Goal: Information Seeking & Learning: Learn about a topic

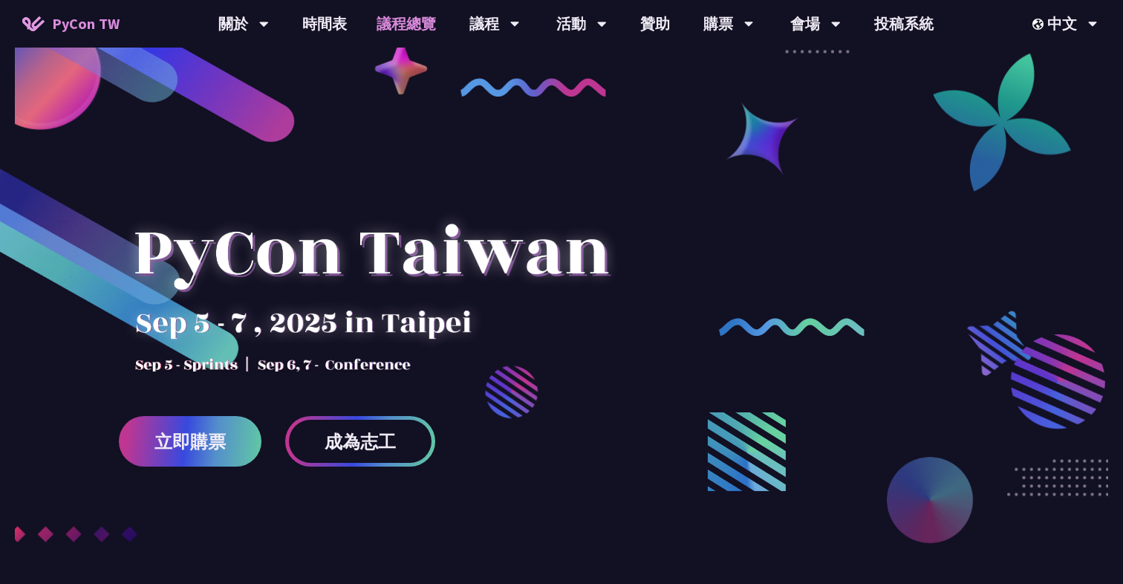
click at [390, 16] on link "議程總覽" at bounding box center [406, 24] width 89 height 48
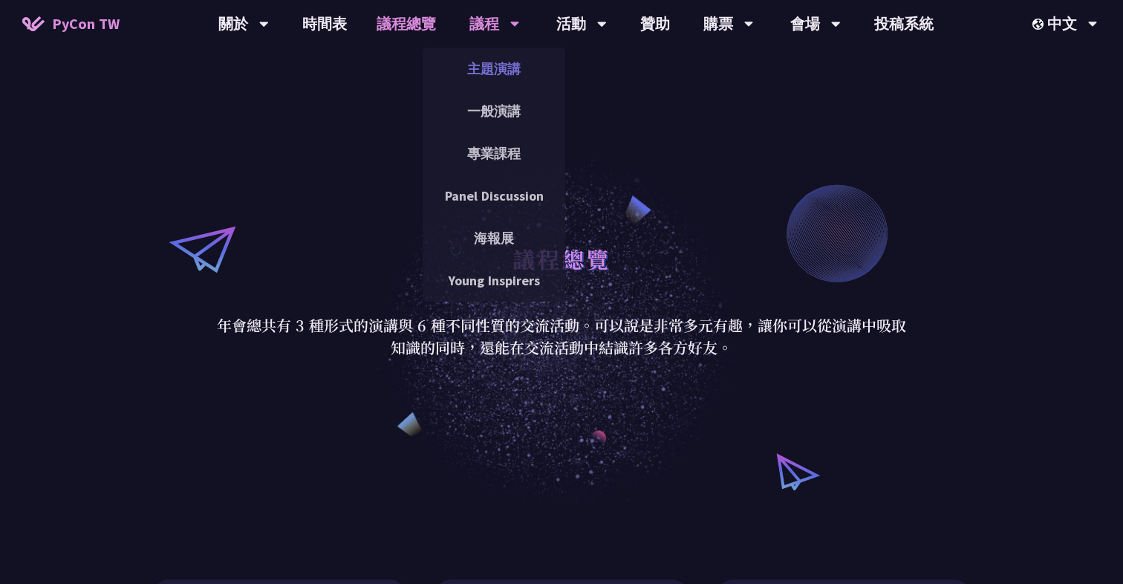
click at [504, 65] on link "主題演講" at bounding box center [494, 68] width 143 height 35
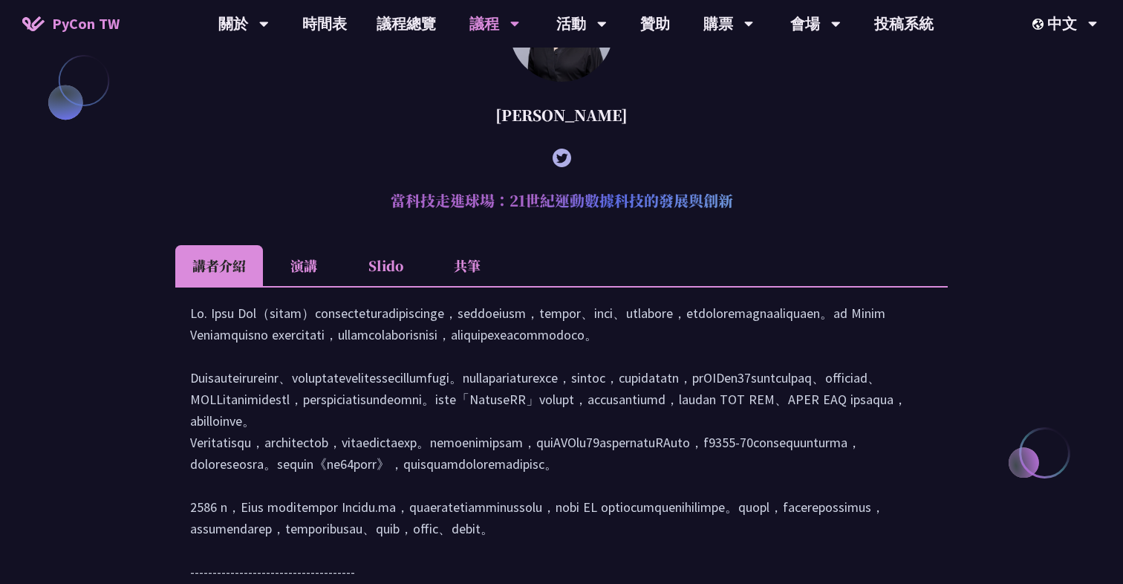
scroll to position [1731, 0]
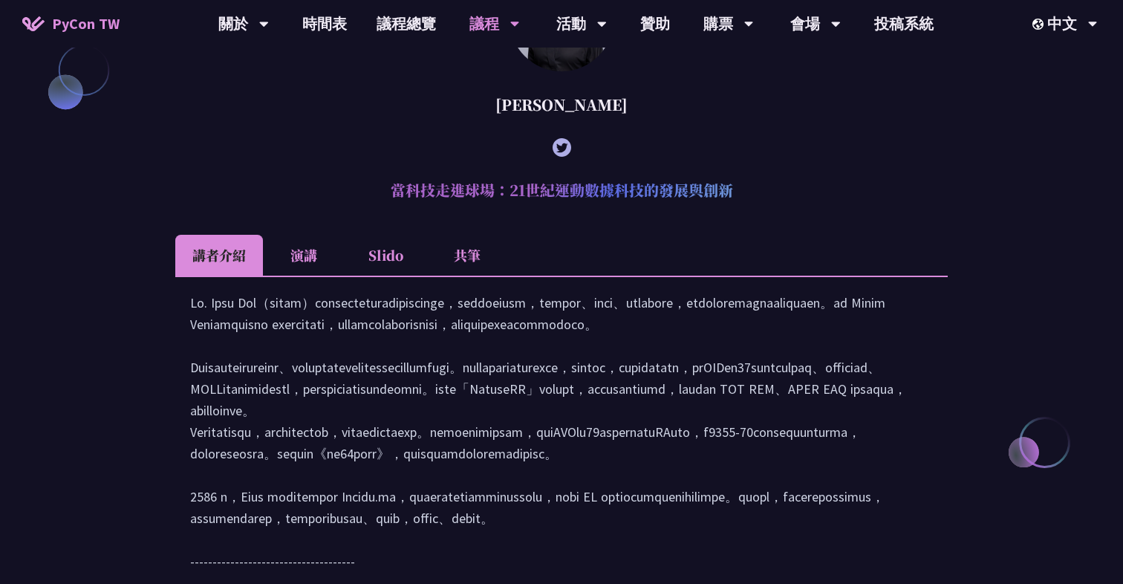
click at [457, 318] on div at bounding box center [561, 471] width 773 height 391
click at [461, 276] on li "共筆" at bounding box center [467, 255] width 82 height 41
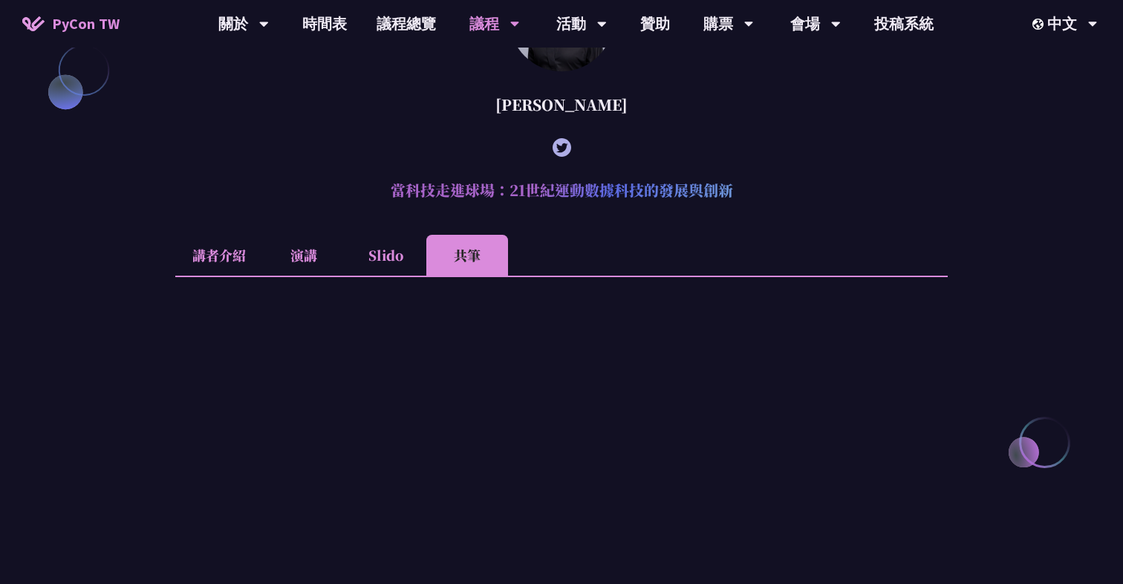
click at [345, 276] on li "Slido" at bounding box center [386, 255] width 82 height 41
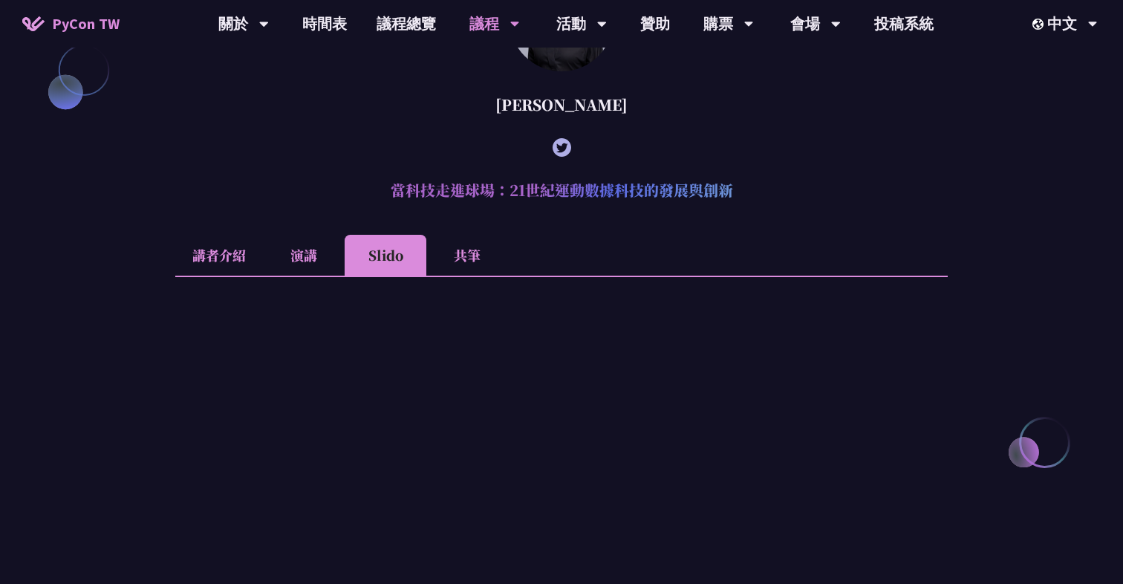
click at [304, 276] on li "演講" at bounding box center [304, 255] width 82 height 41
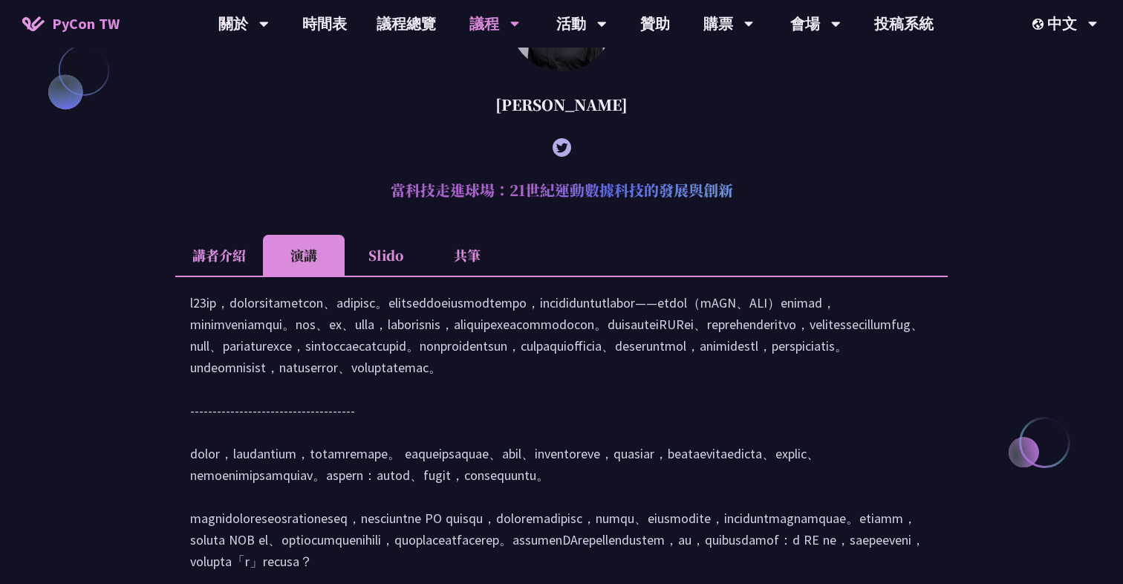
click at [415, 276] on li "Slido" at bounding box center [386, 255] width 82 height 41
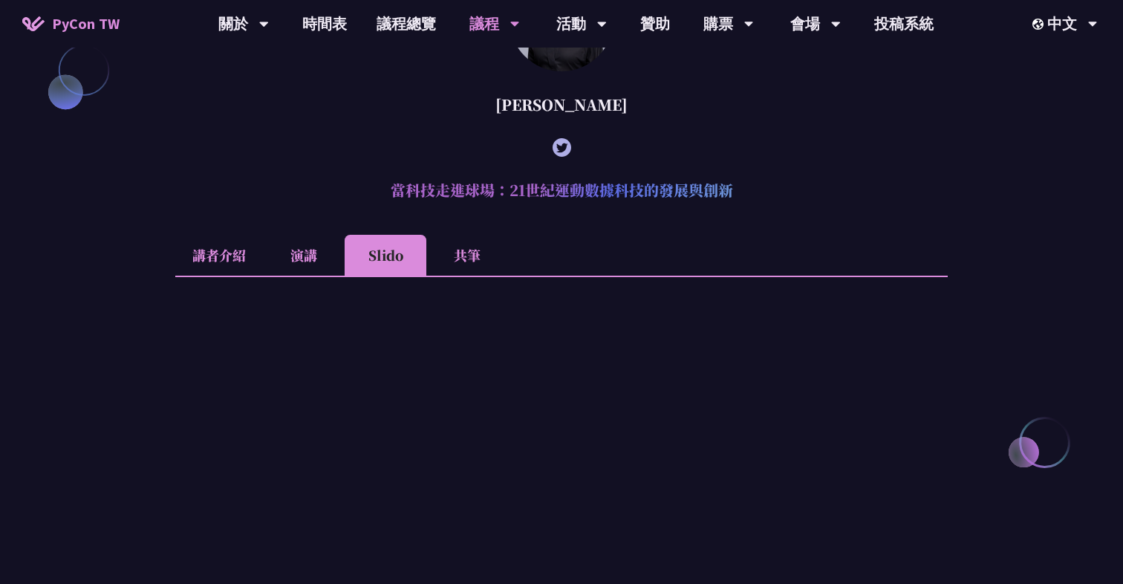
click at [213, 276] on li "講者介紹" at bounding box center [219, 255] width 88 height 41
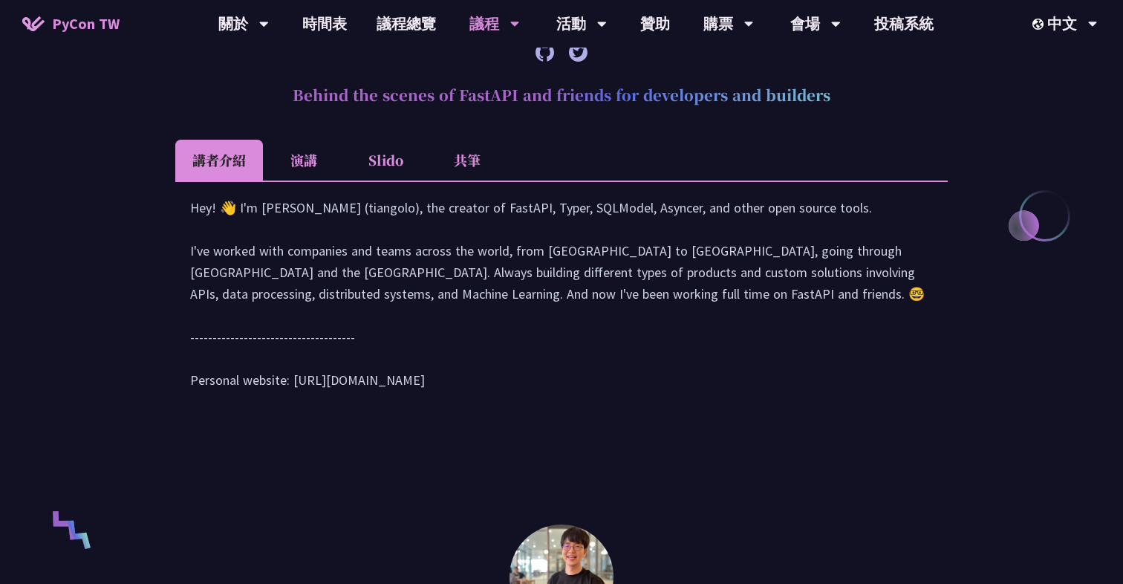
scroll to position [0, 0]
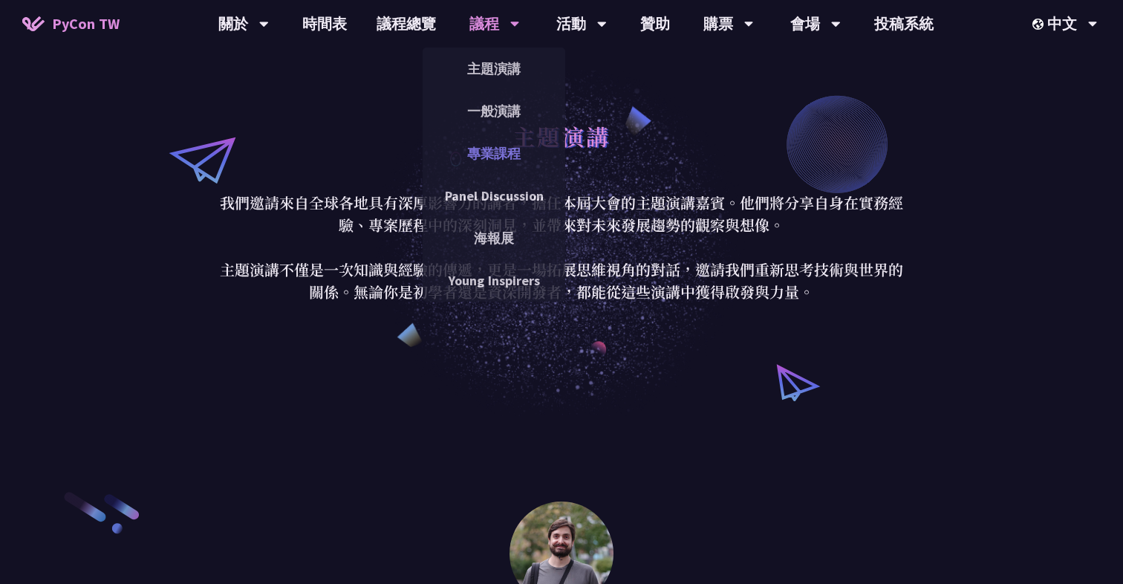
click at [491, 146] on link "專業課程" at bounding box center [494, 153] width 143 height 35
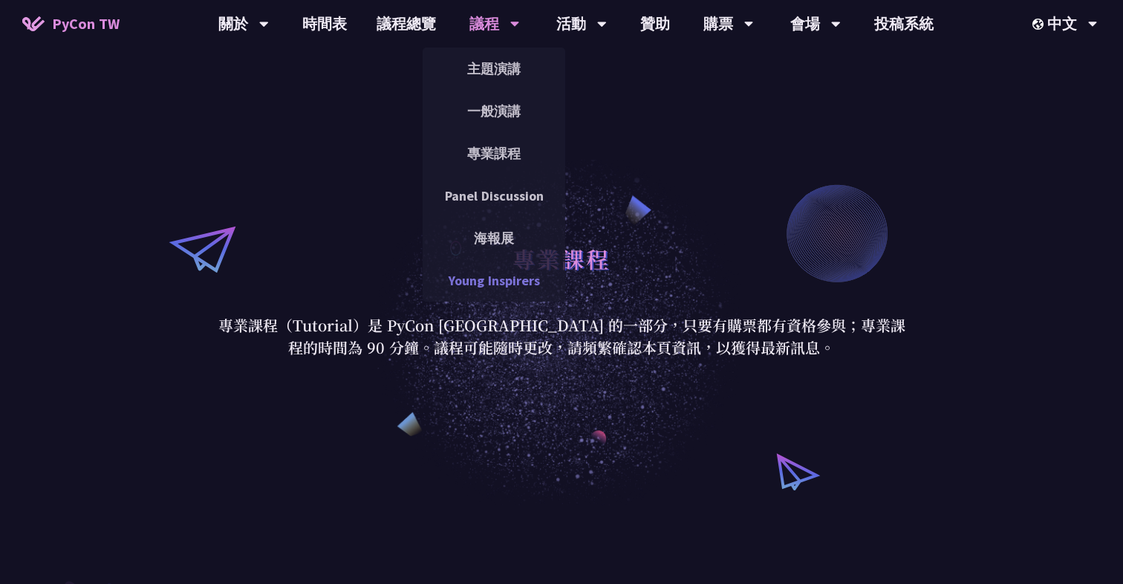
click at [511, 286] on link "Young Inspirers" at bounding box center [494, 280] width 143 height 35
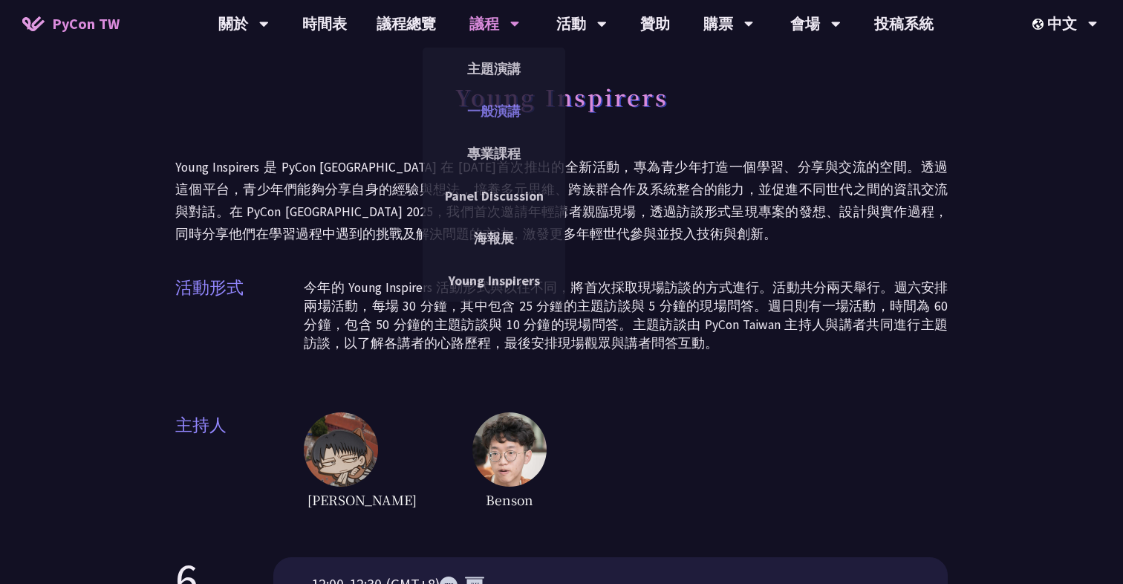
click at [510, 125] on link "一般演講" at bounding box center [494, 111] width 143 height 35
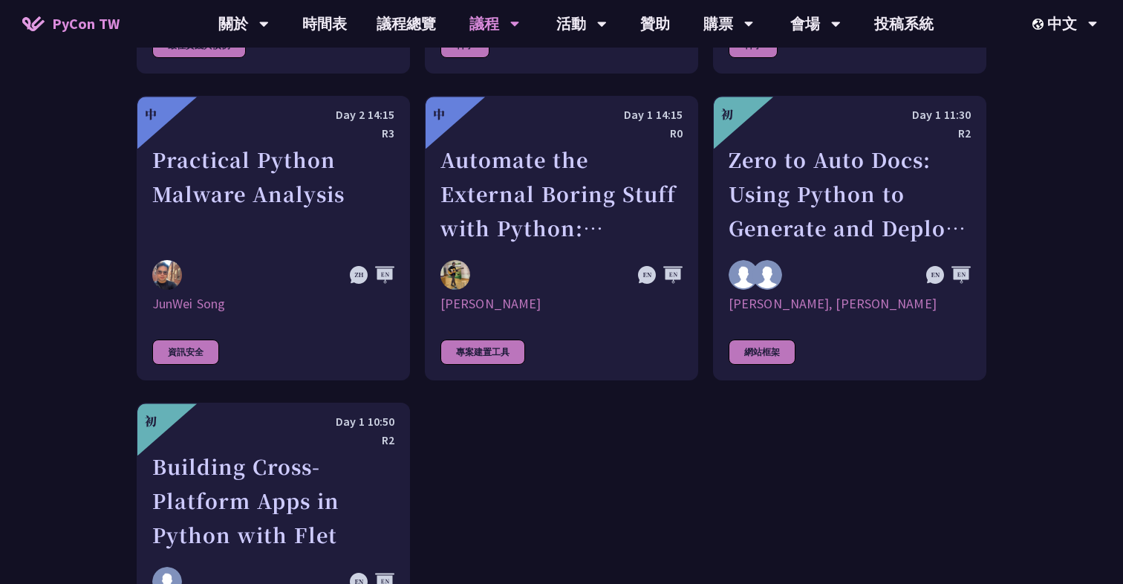
scroll to position [4165, 0]
